Goal: Find specific page/section: Find specific page/section

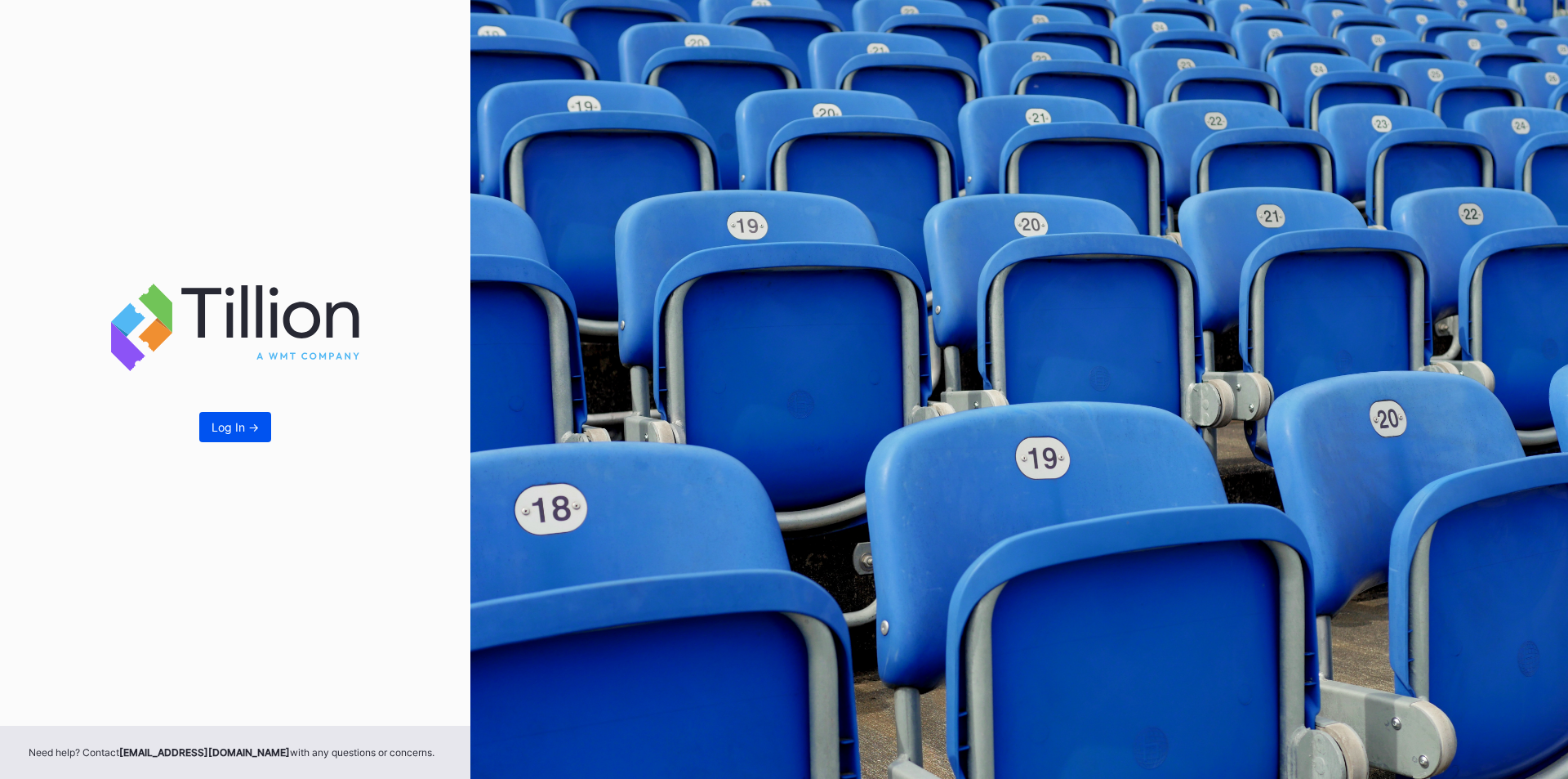
click at [212, 437] on button "Log In ->" at bounding box center [235, 427] width 72 height 31
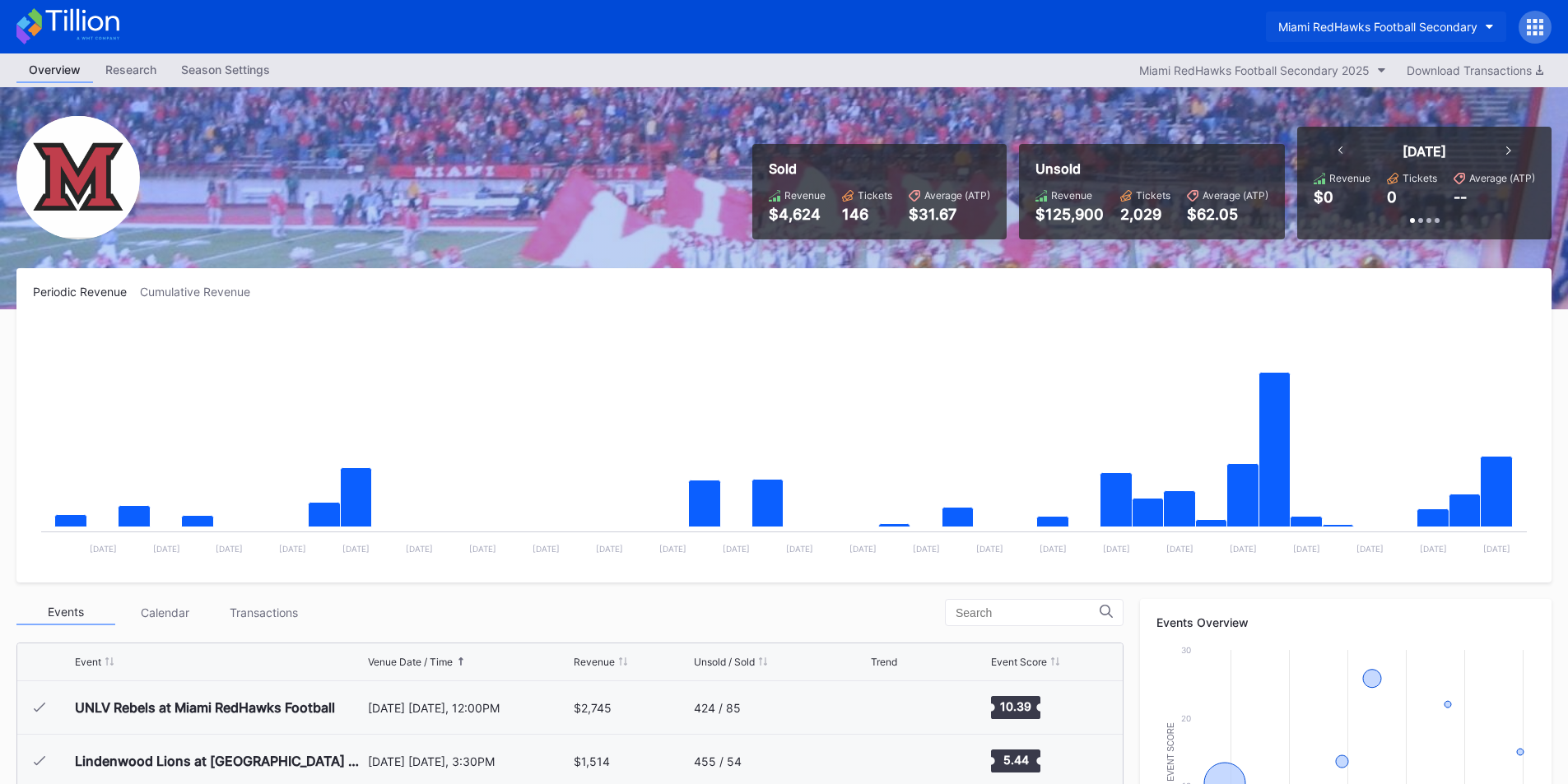
click at [1297, 29] on div "Miami RedHawks Football Secondary" at bounding box center [1378, 26] width 199 height 14
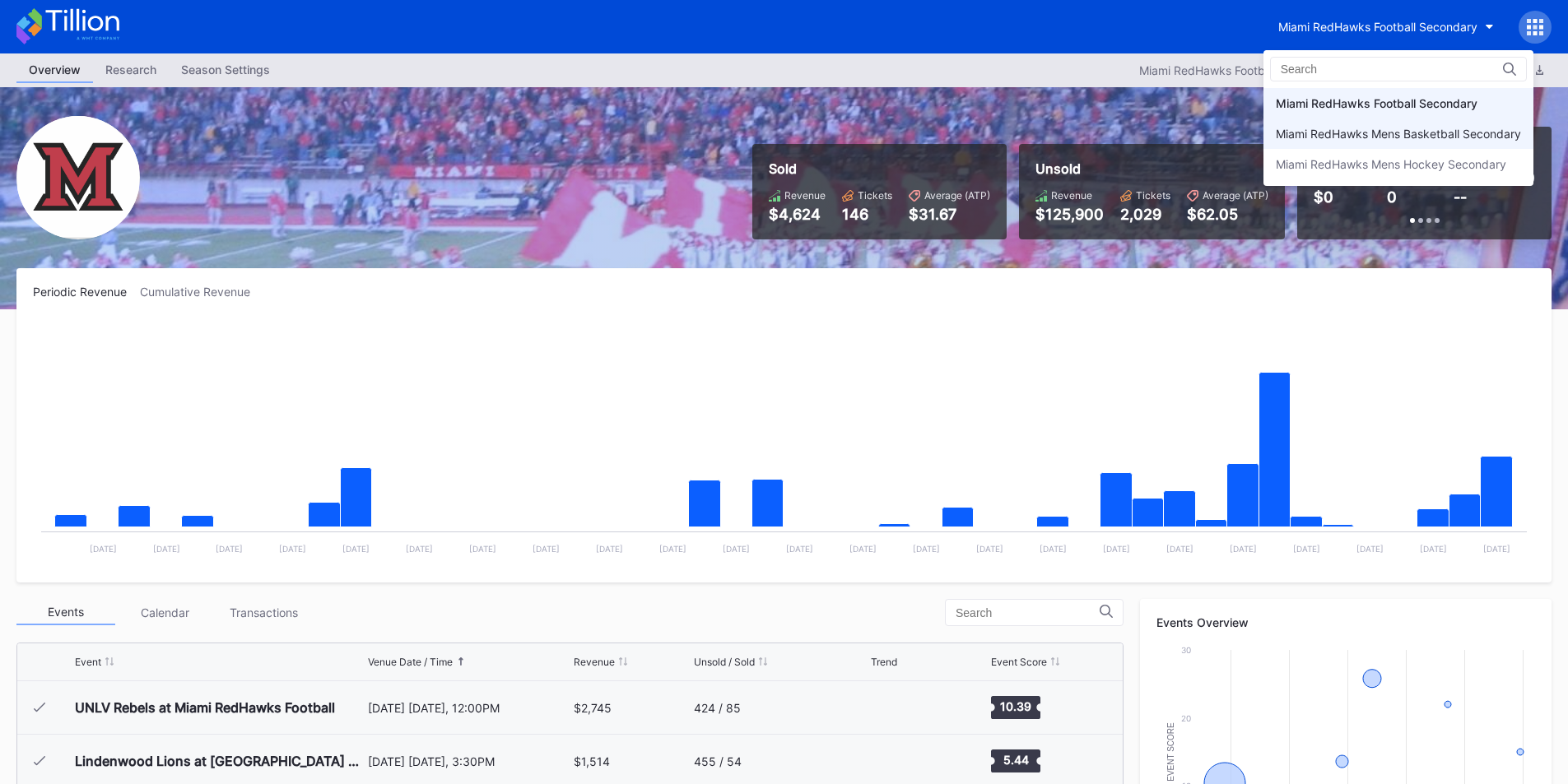
click at [1312, 133] on div "Miami RedHawks Mens Basketball Secondary" at bounding box center [1398, 133] width 245 height 14
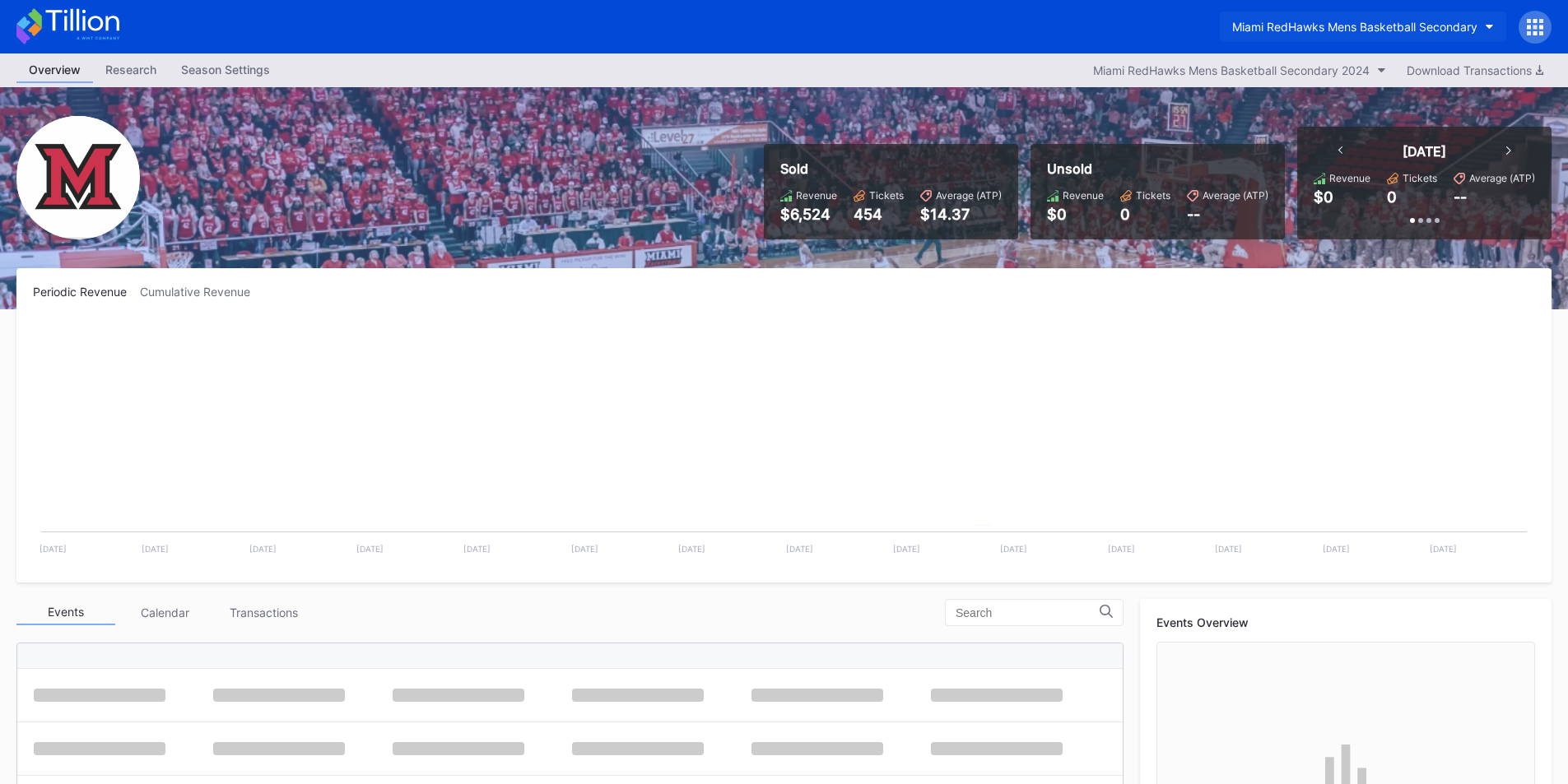
click at [1325, 16] on button "Miami RedHawks Mens Basketball Secondary" at bounding box center [1362, 27] width 286 height 31
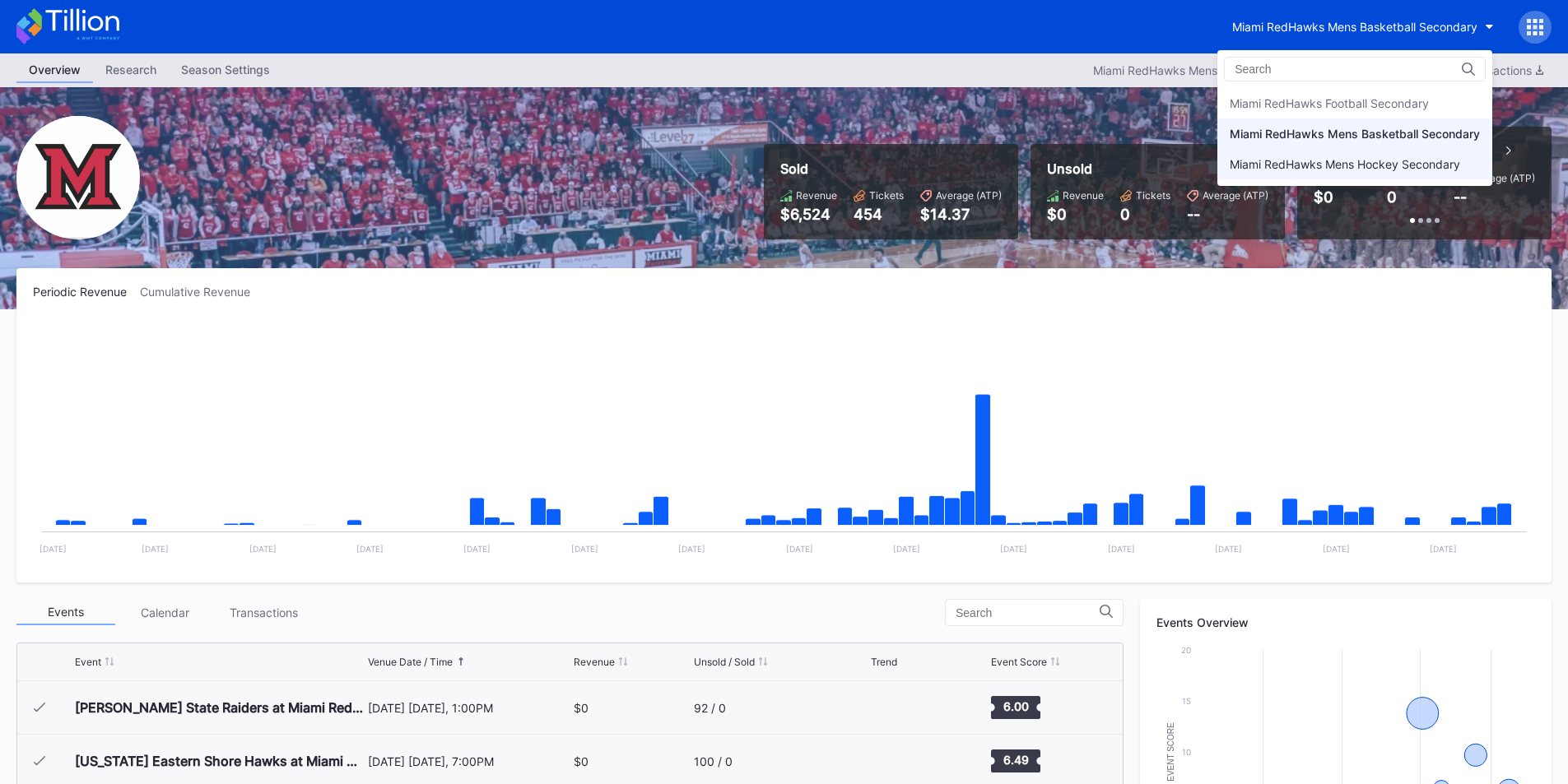
click at [1310, 164] on div "Miami RedHawks Mens Hockey Secondary" at bounding box center [1345, 164] width 231 height 14
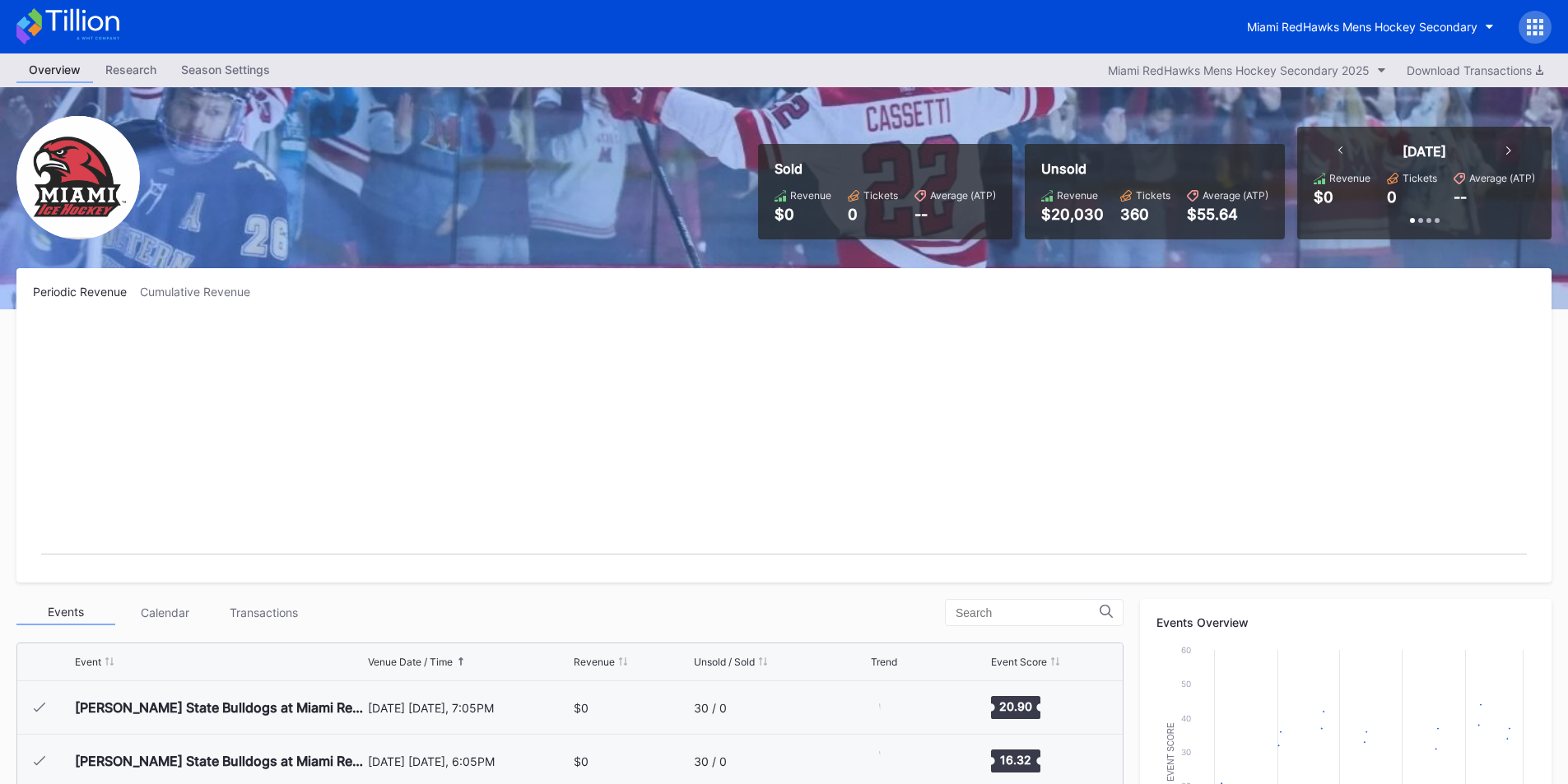
scroll to position [107, 0]
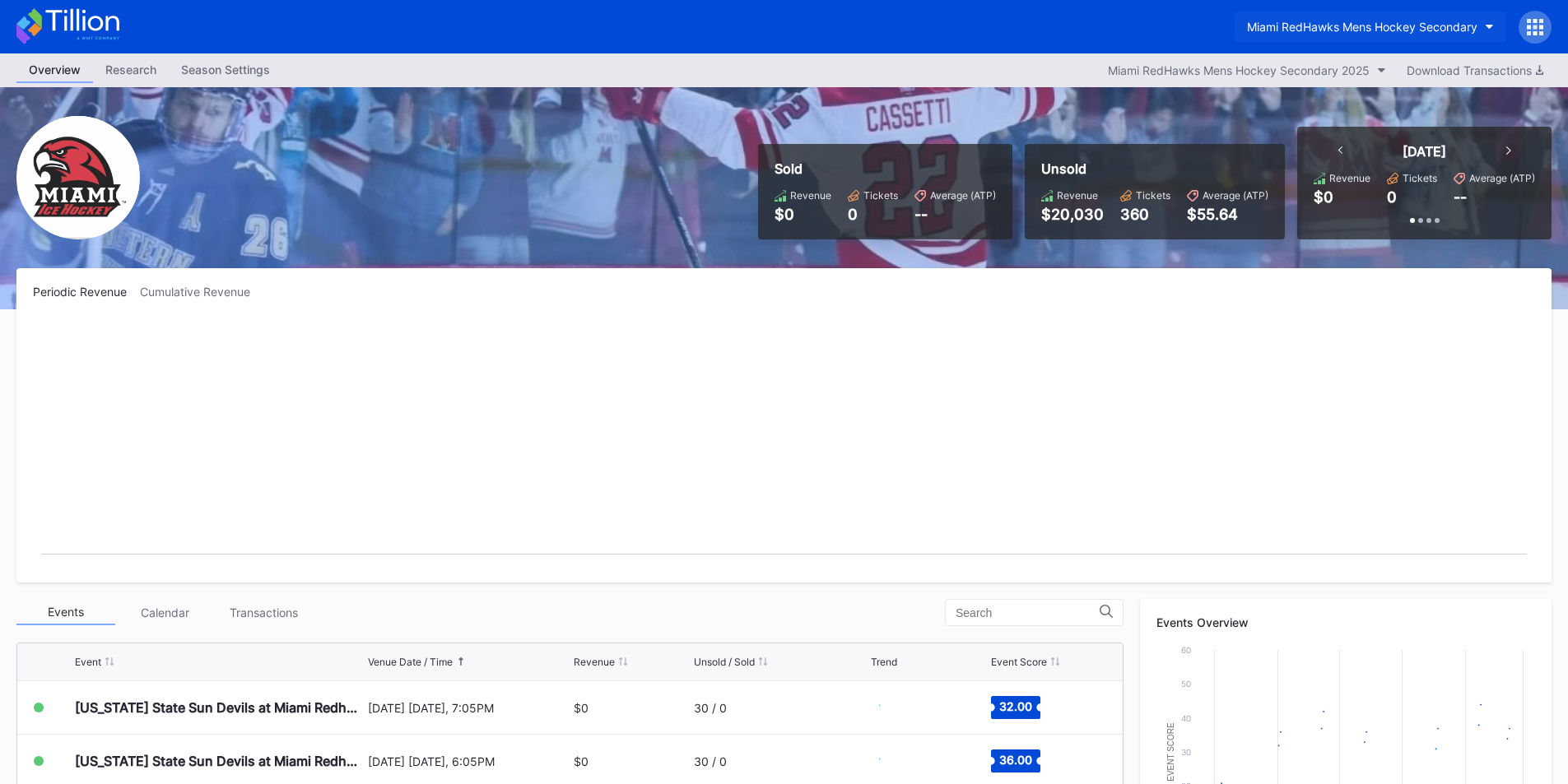
click at [1308, 42] on button "Miami RedHawks Mens Hockey Secondary" at bounding box center [1370, 27] width 271 height 31
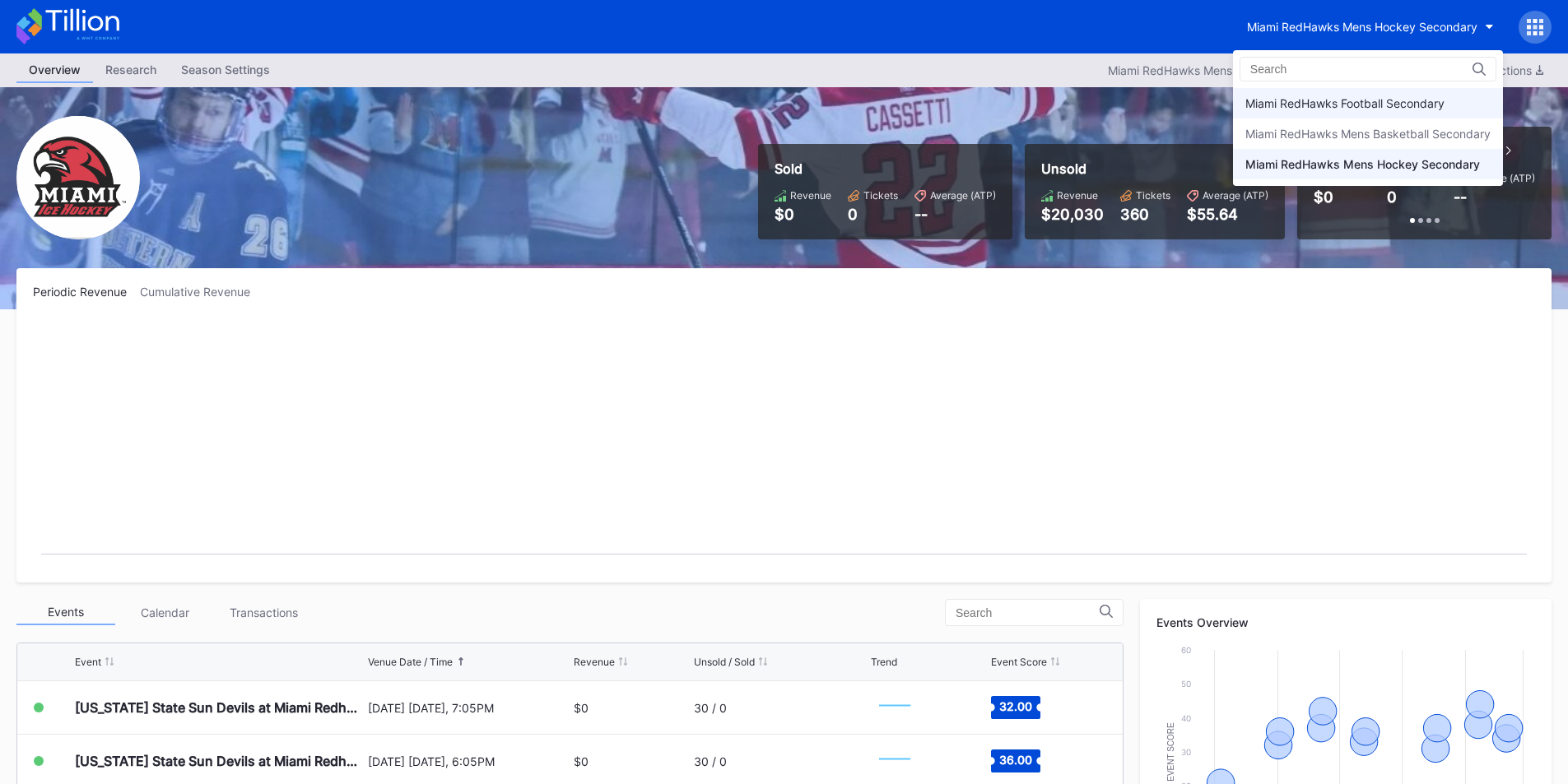
click at [1314, 108] on div "Miami RedHawks Football Secondary" at bounding box center [1345, 103] width 199 height 14
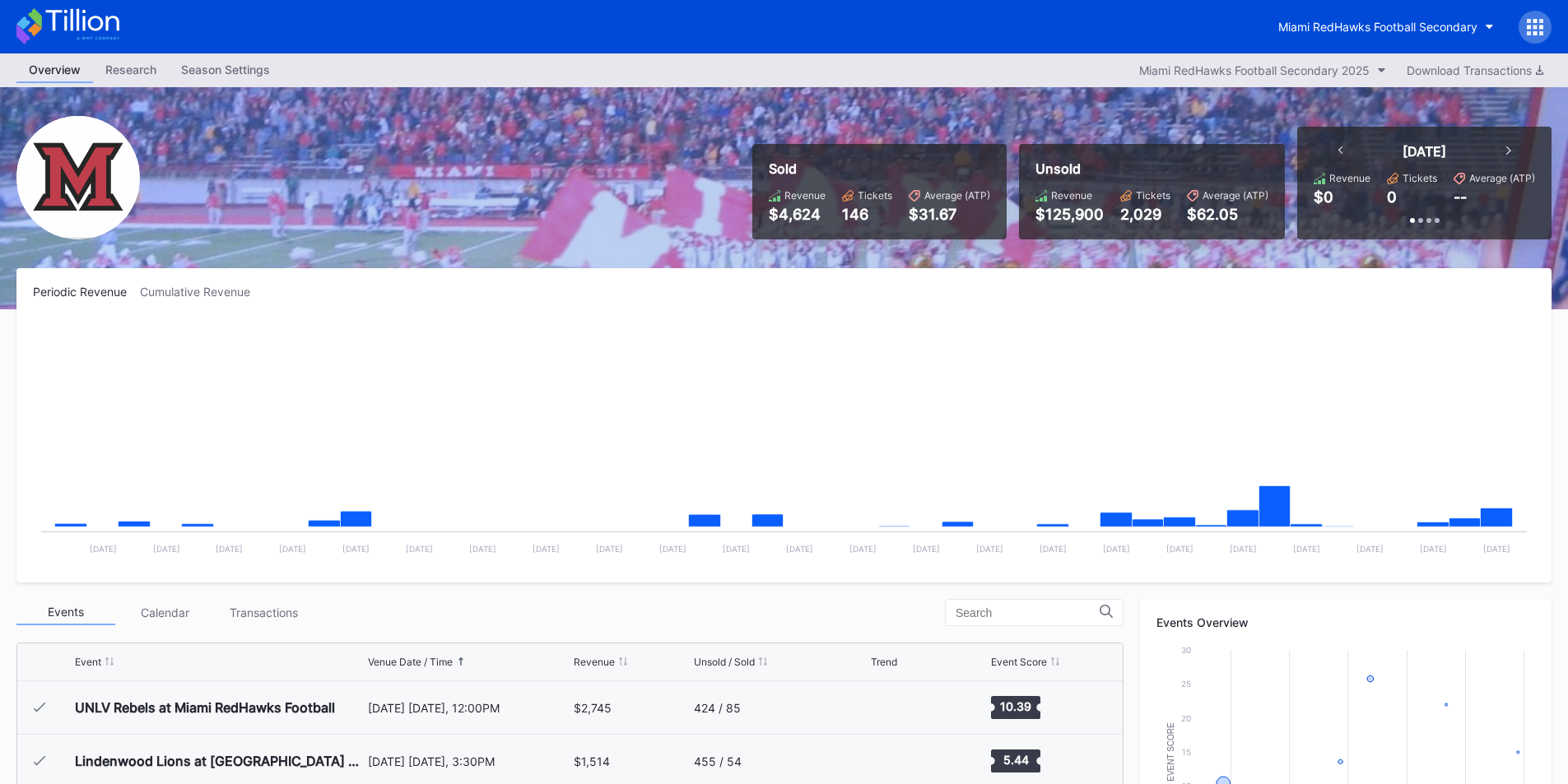
click at [1047, 14] on div "Miami RedHawks Football Secondary" at bounding box center [784, 26] width 1568 height 53
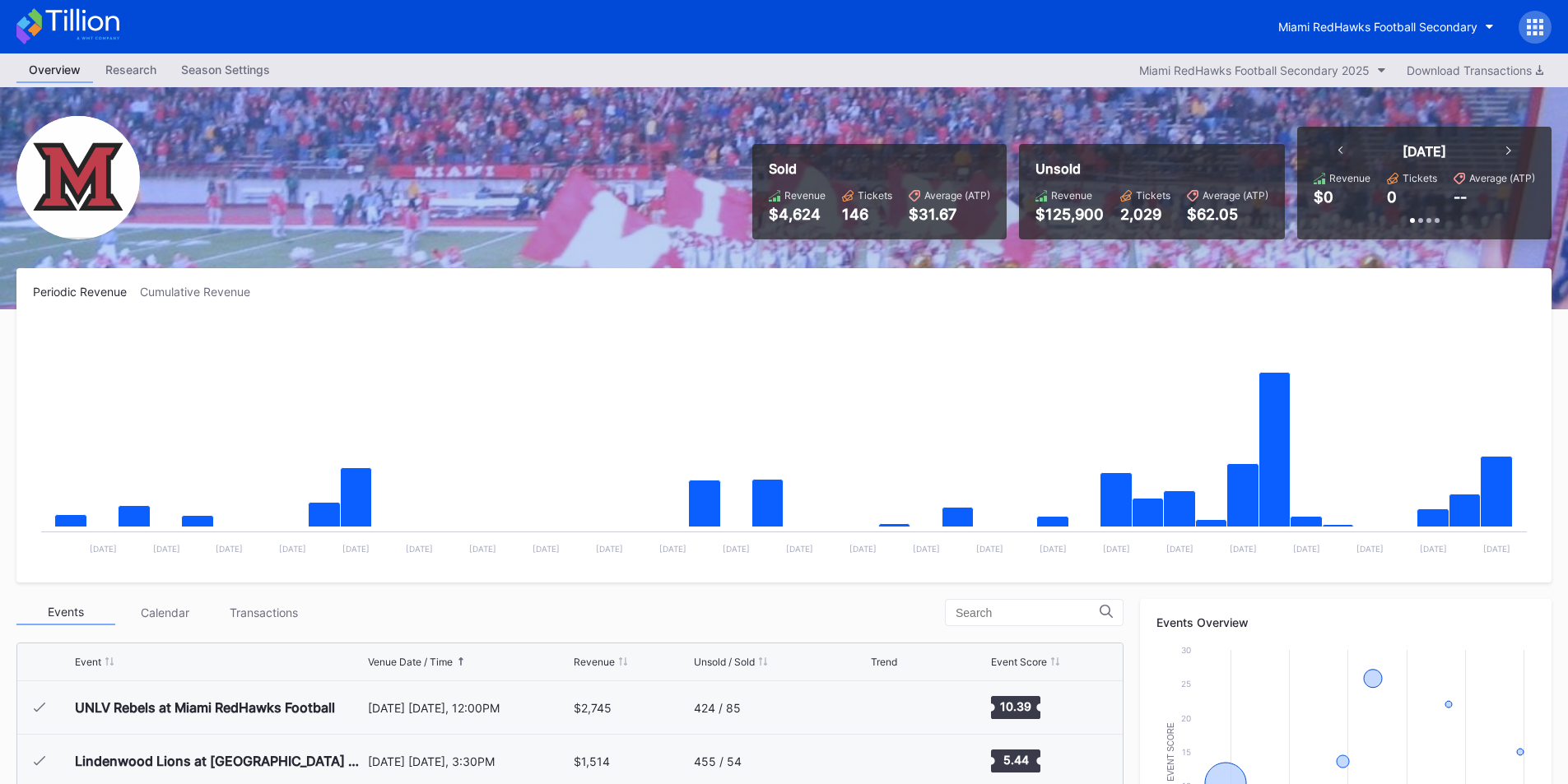
click at [655, 360] on rect "Chart title" at bounding box center [784, 443] width 1502 height 247
